Goal: Information Seeking & Learning: Learn about a topic

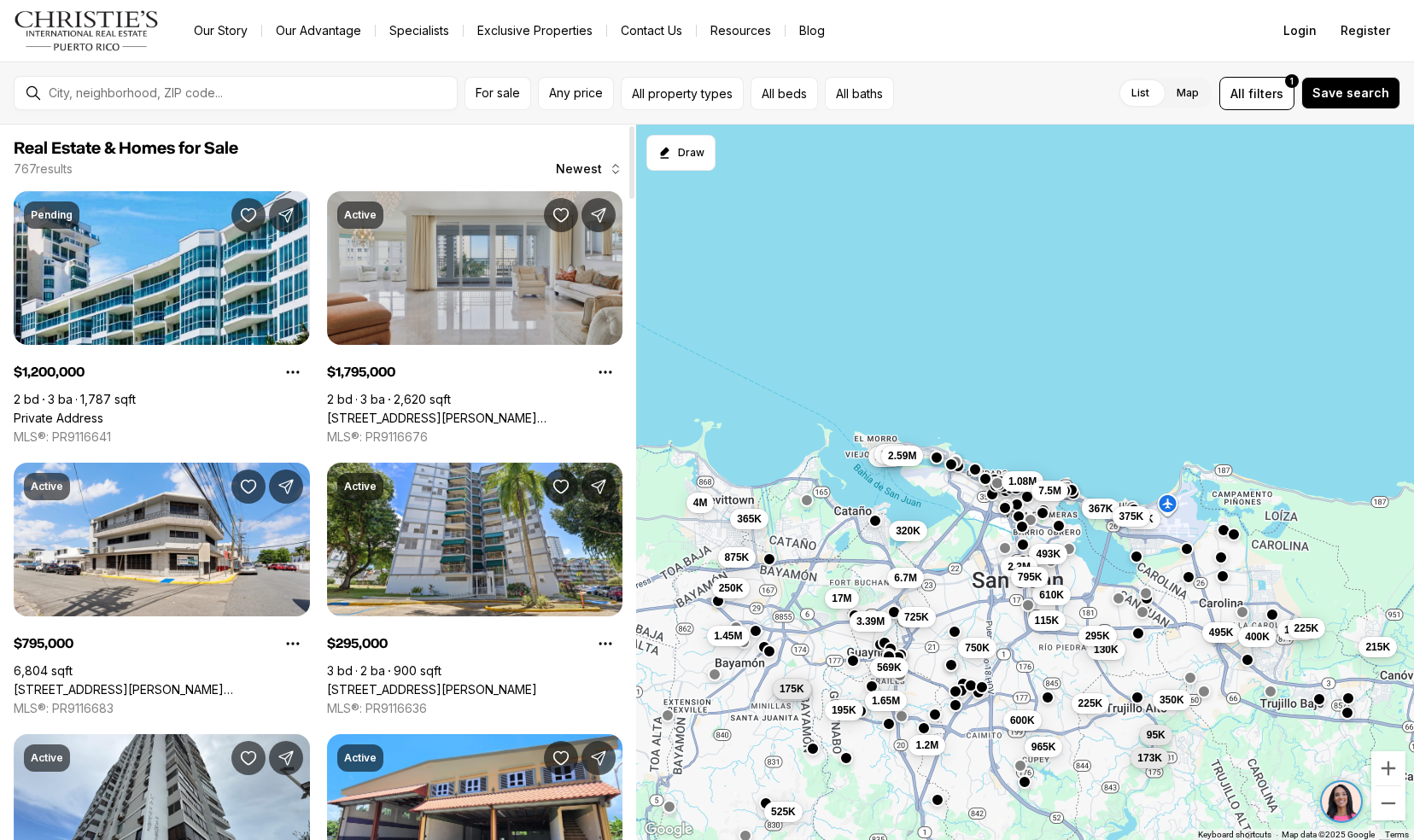
click at [381, 411] on link "[STREET_ADDRESS][PERSON_NAME][PERSON_NAME]" at bounding box center [475, 419] width 296 height 16
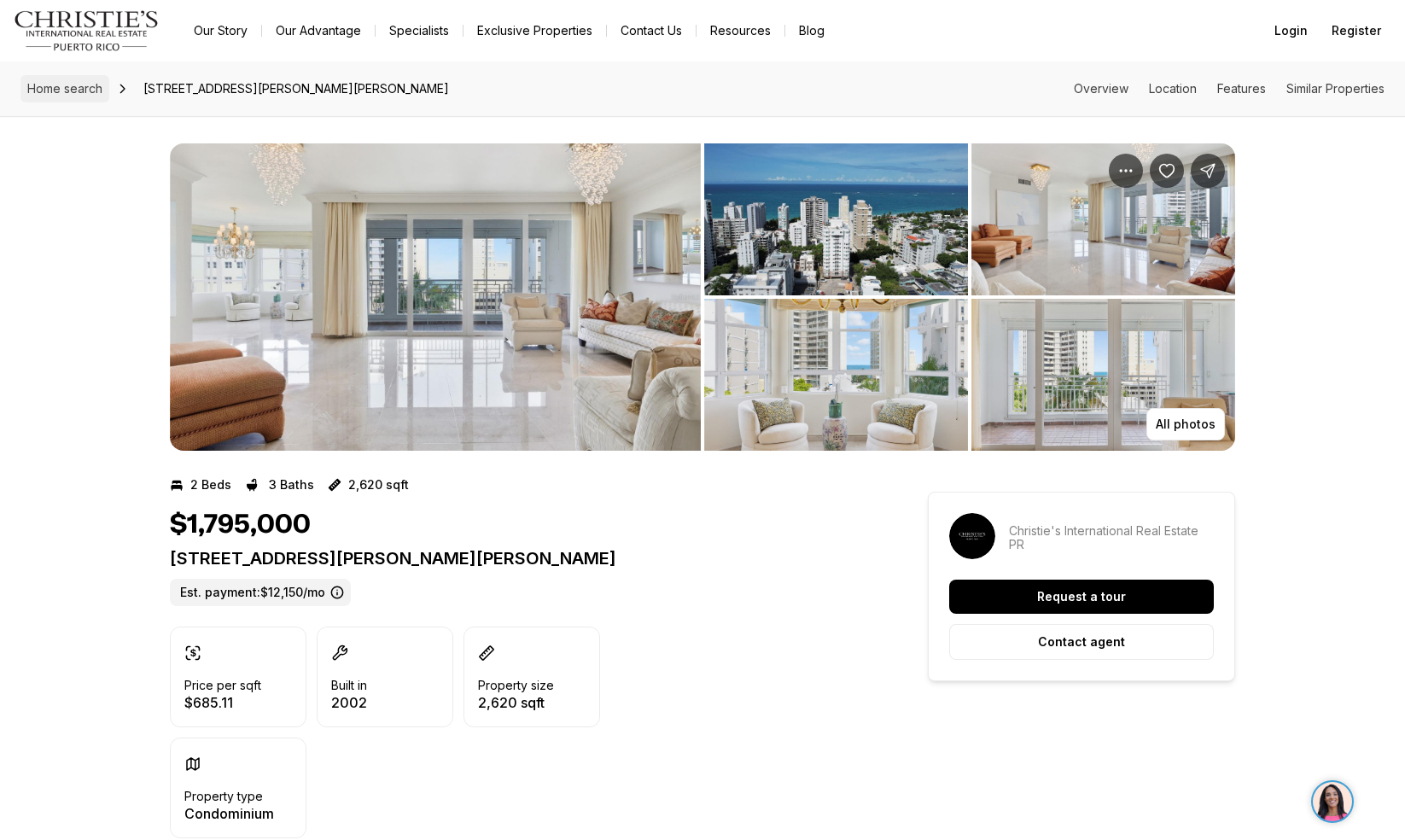
click at [54, 91] on span "Home search" at bounding box center [65, 88] width 75 height 15
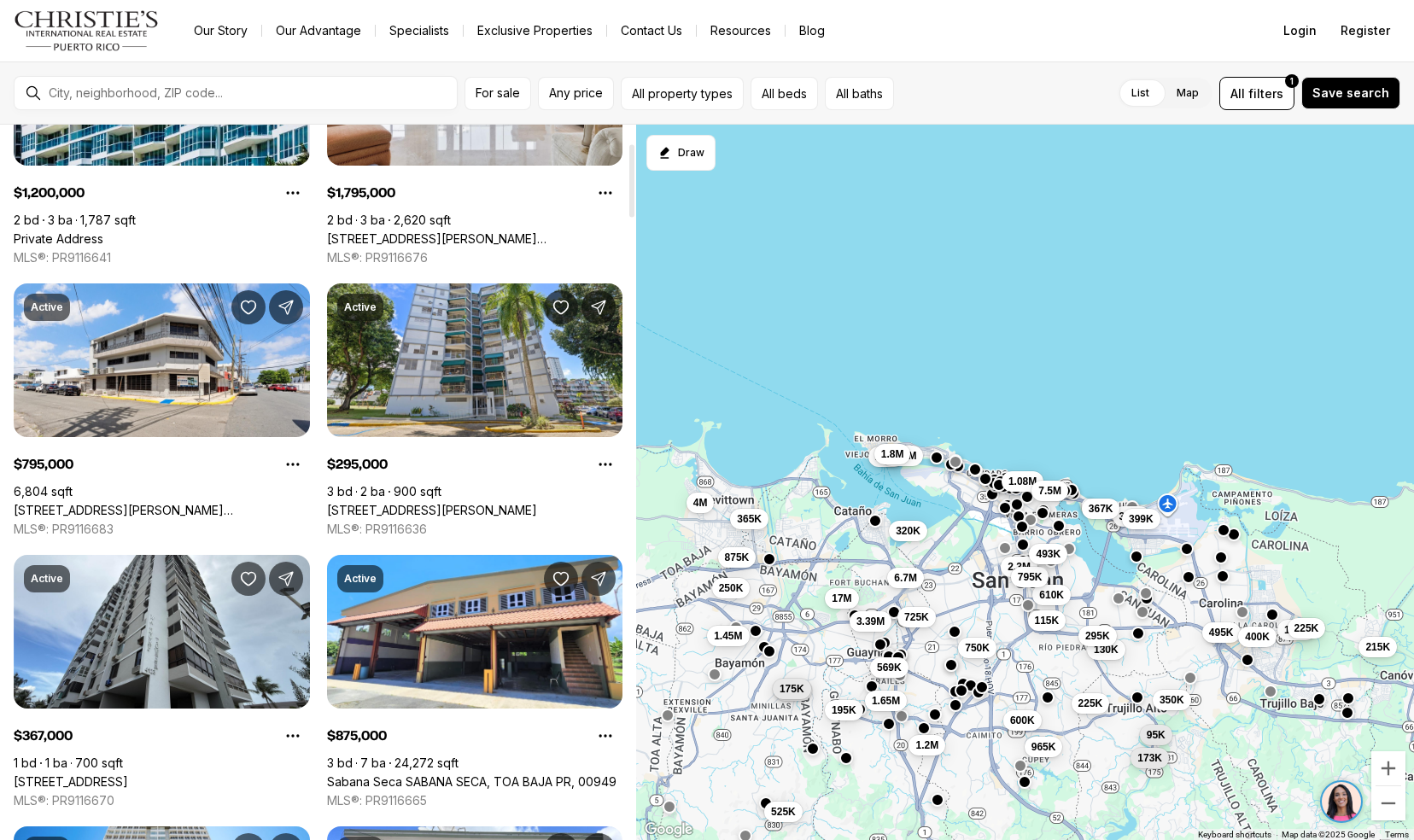
scroll to position [181, 0]
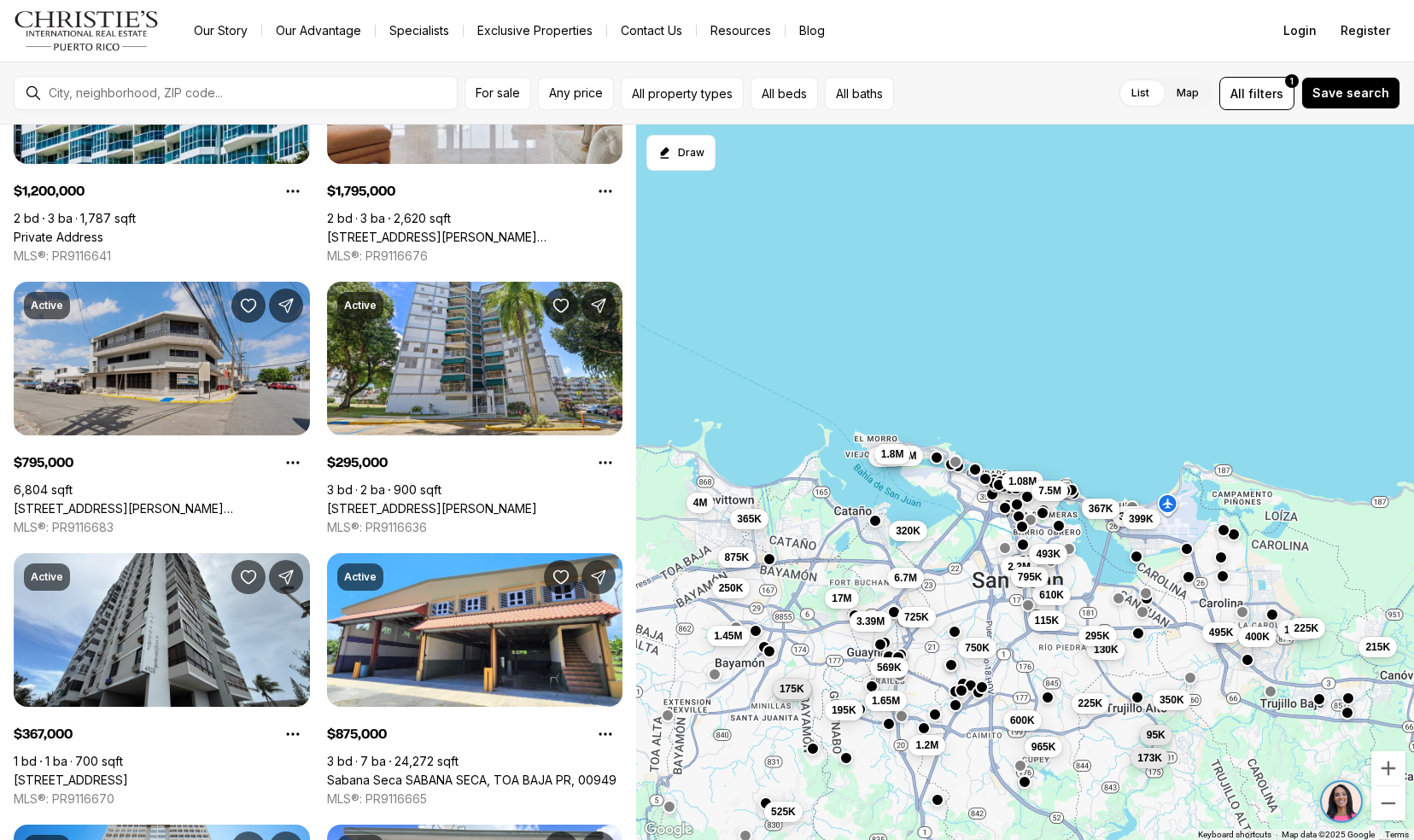
click at [34, 501] on link "241 ELEANOR ROOSEVELT AVE, SAN JUAN PR, 00919" at bounding box center [162, 509] width 296 height 16
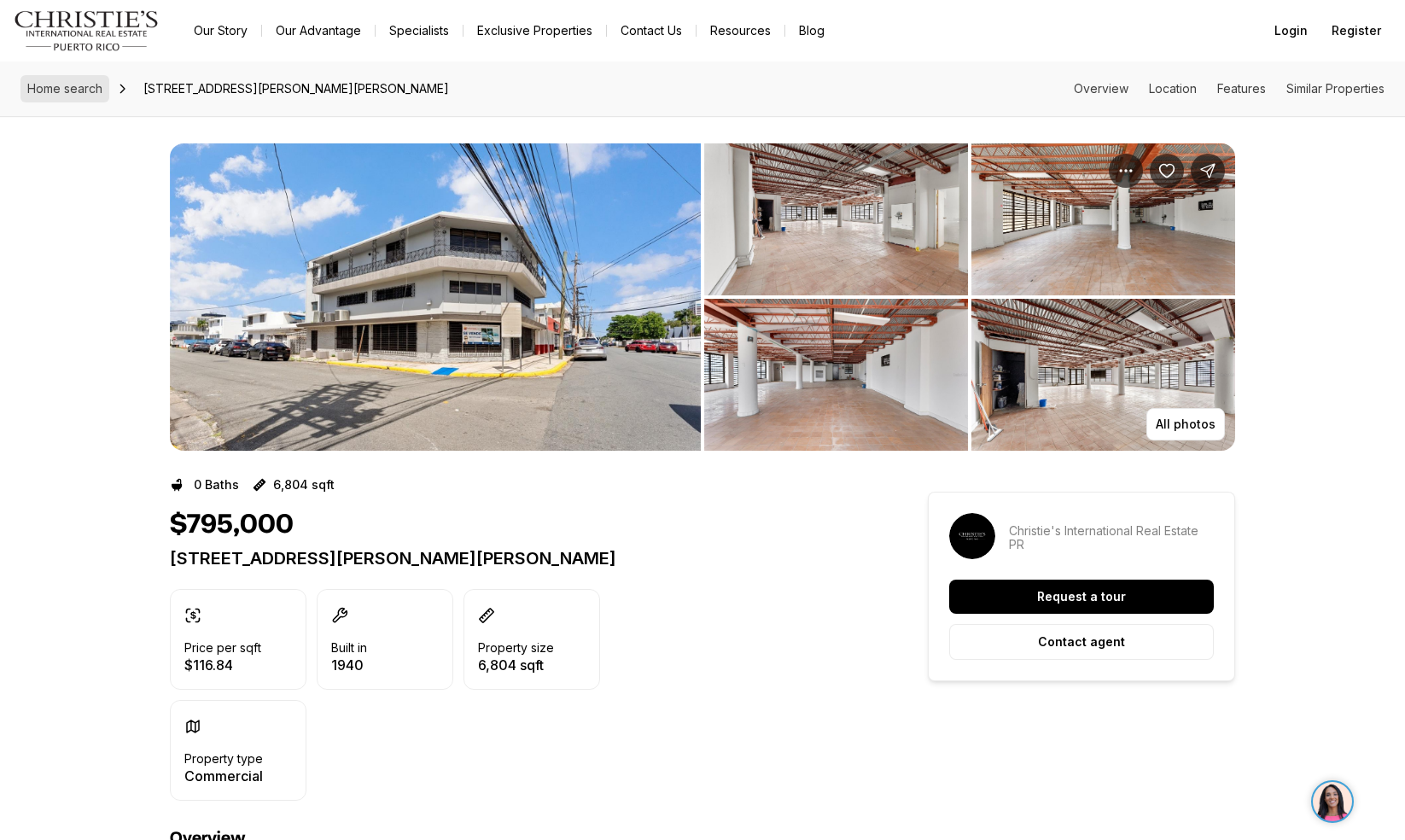
click at [53, 98] on link "Home search" at bounding box center [64, 88] width 88 height 27
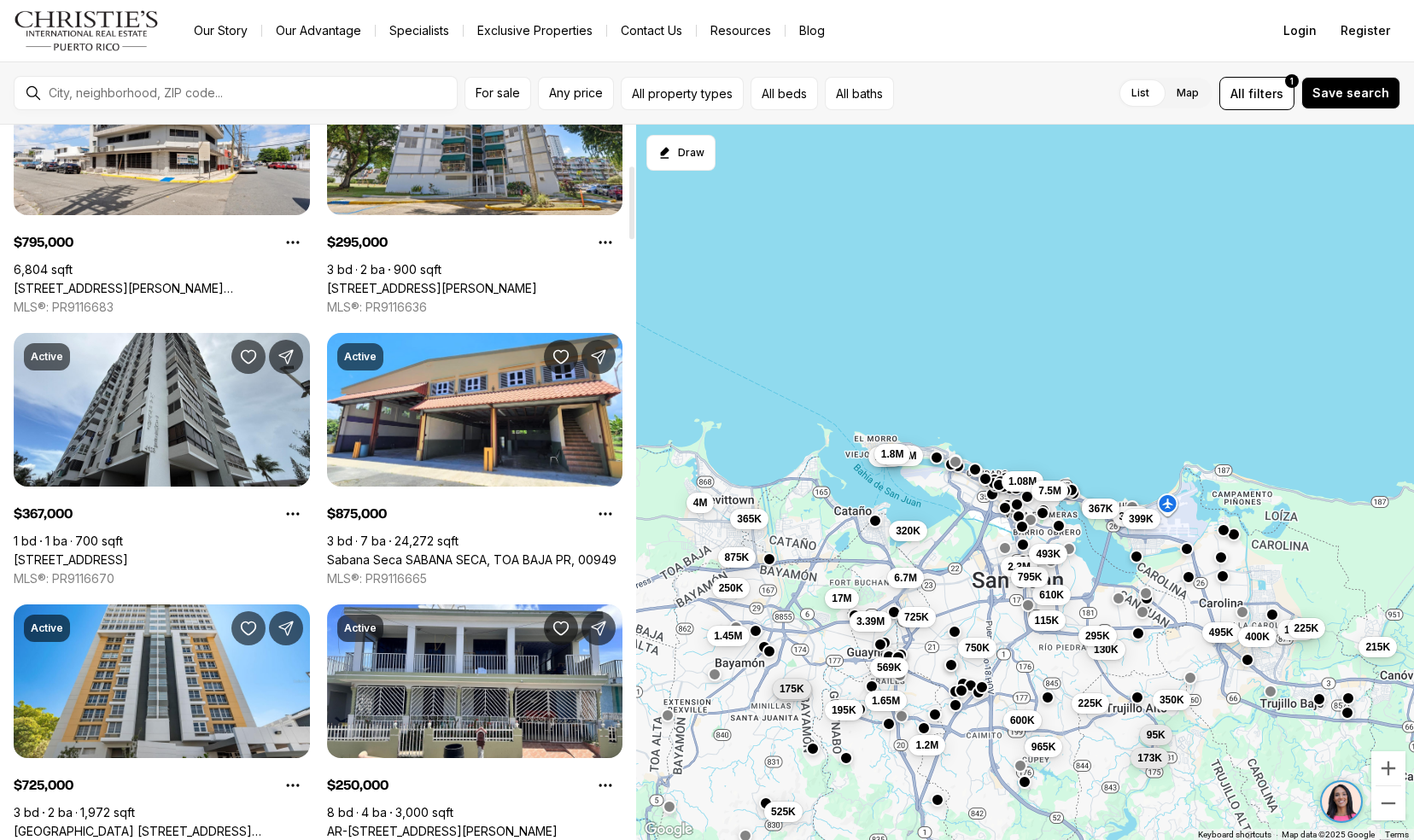
scroll to position [396, 0]
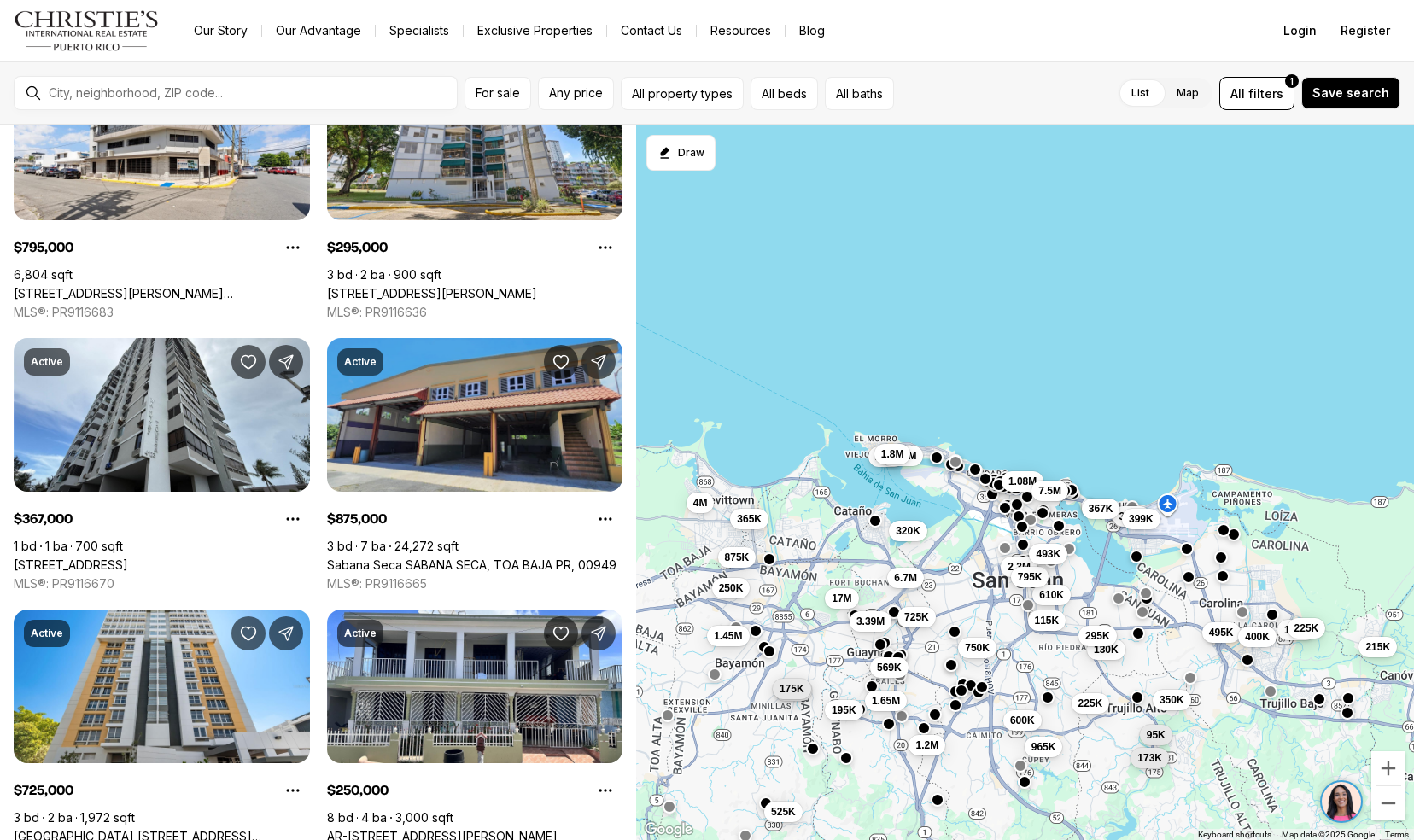
click at [349, 557] on link "Sabana Seca SABANA SECA, TOA BAJA PR, 00949" at bounding box center [471, 565] width 289 height 16
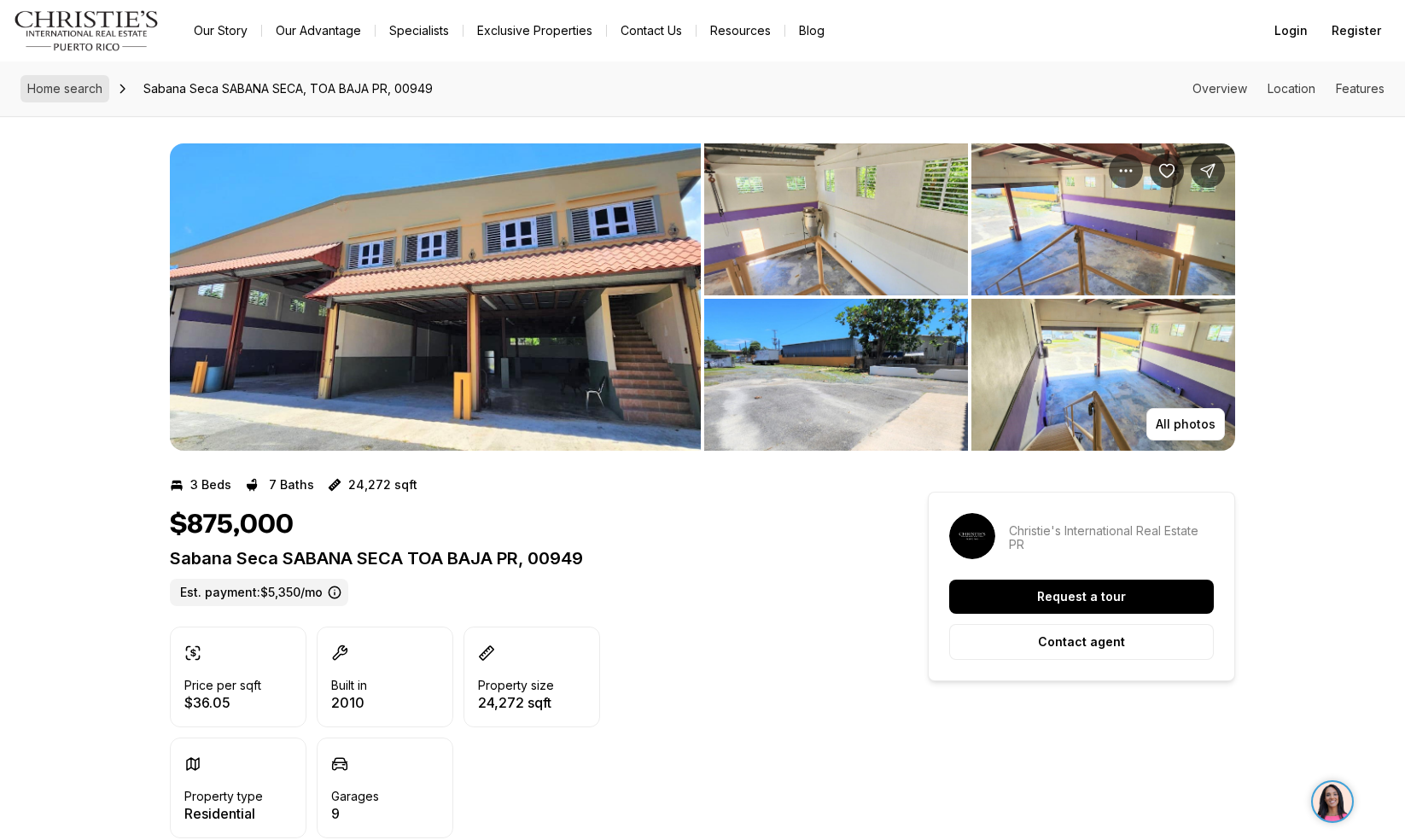
click at [60, 88] on span "Home search" at bounding box center [65, 88] width 75 height 15
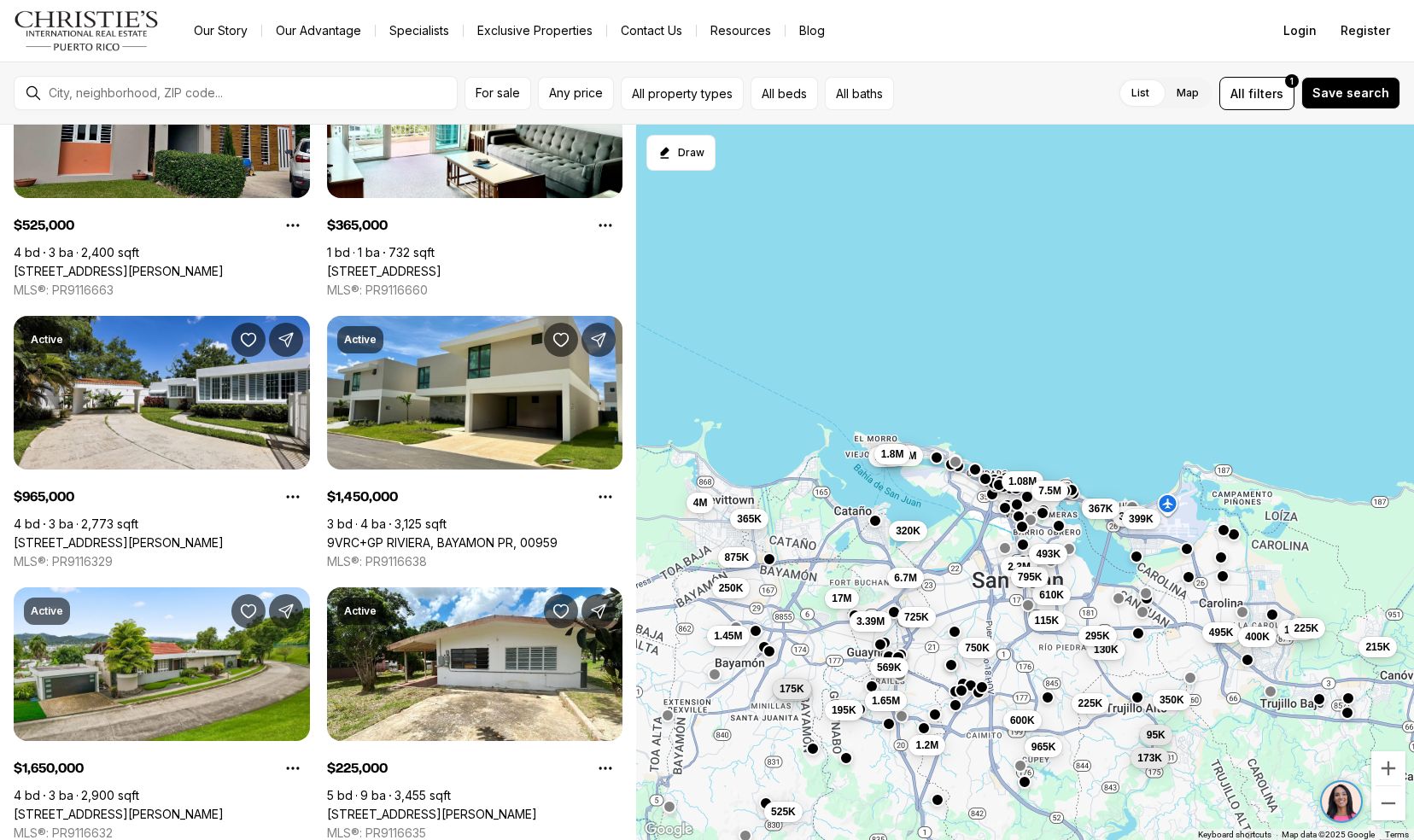
scroll to position [1232, 0]
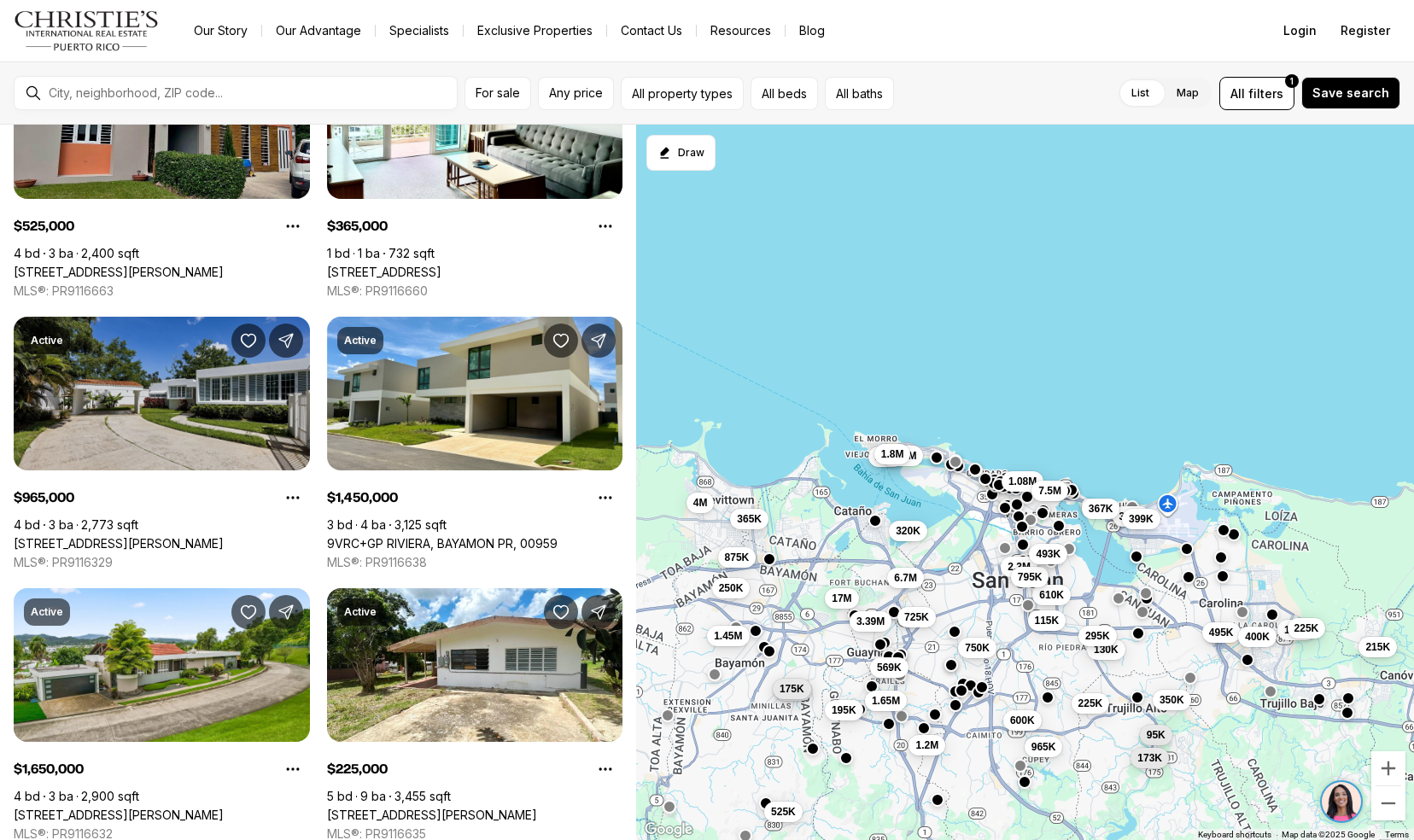
click at [18, 536] on link "[STREET_ADDRESS][PERSON_NAME]" at bounding box center [119, 544] width 210 height 16
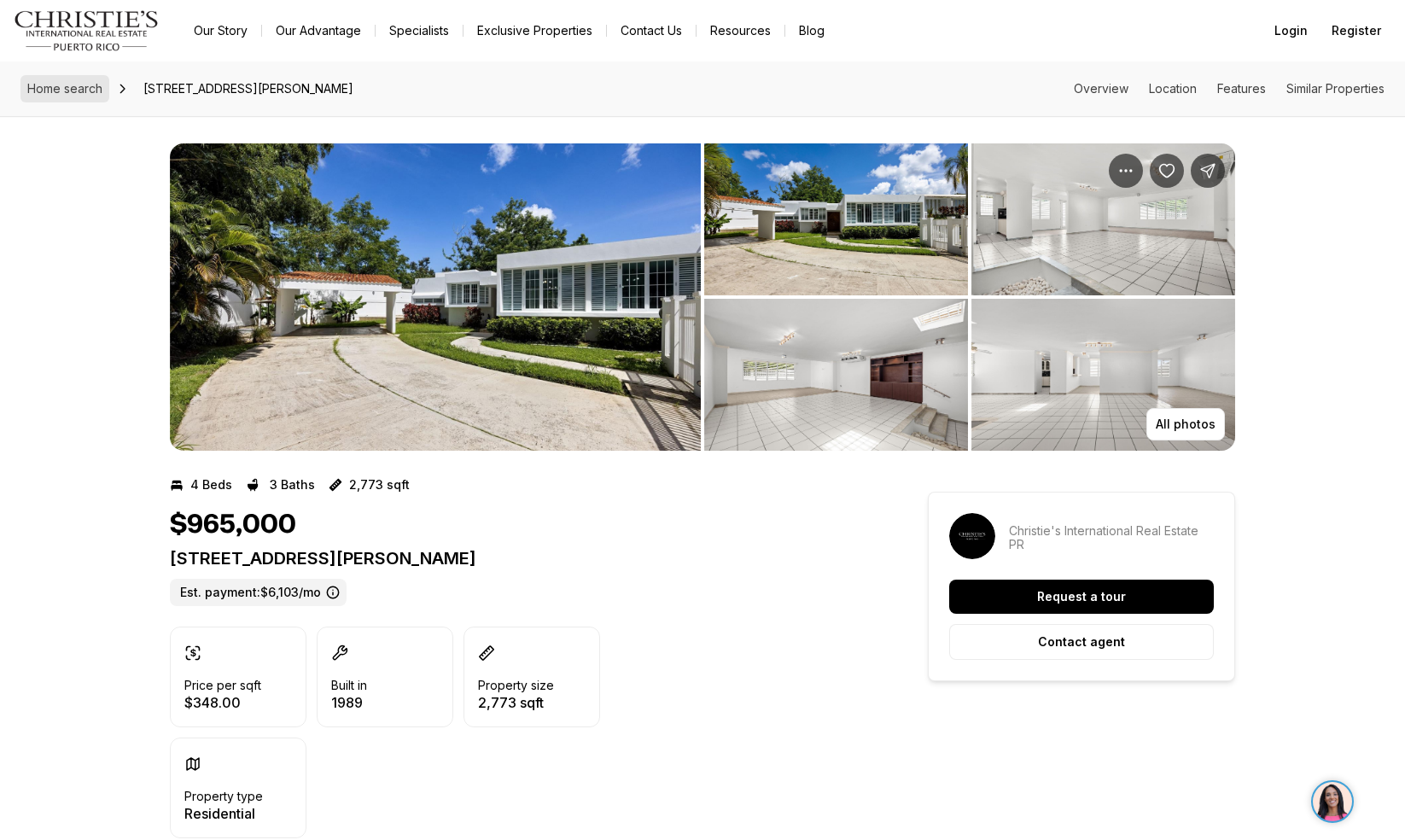
click at [83, 85] on span "Home search" at bounding box center [65, 88] width 75 height 15
